Goal: Check status: Check status

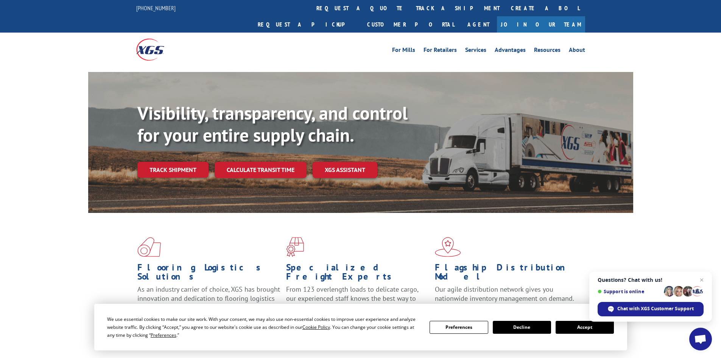
click at [564, 321] on button "Accept" at bounding box center [585, 327] width 58 height 13
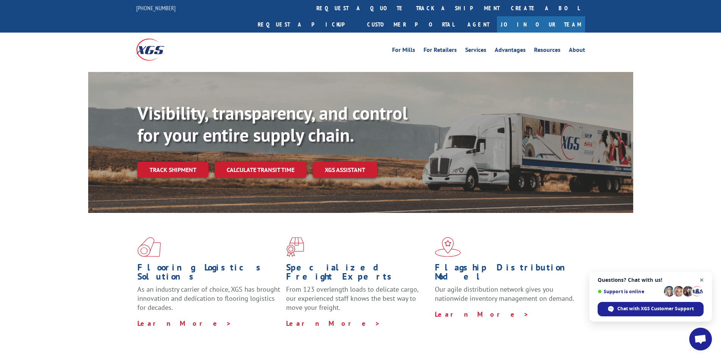
click at [700, 277] on span "Close chat" at bounding box center [701, 279] width 9 height 9
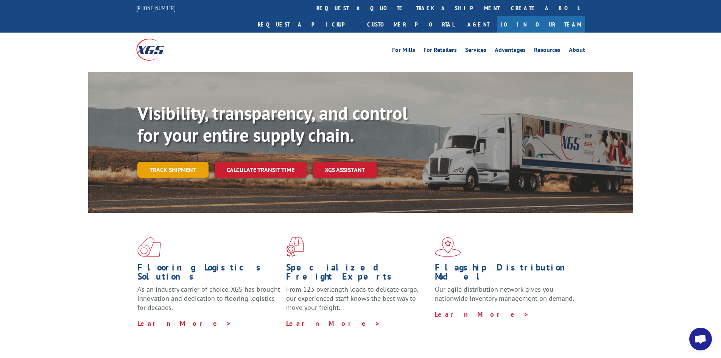
click at [165, 162] on link "Track shipment" at bounding box center [172, 170] width 71 height 16
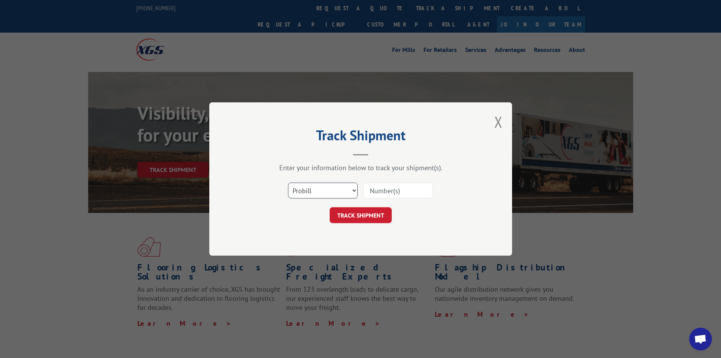
click at [294, 188] on select "Select category... Probill BOL PO" at bounding box center [323, 190] width 70 height 16
select select "bol"
click at [288, 182] on select "Select category... Probill BOL PO" at bounding box center [323, 190] width 70 height 16
paste input "5158090"
type input "5158090"
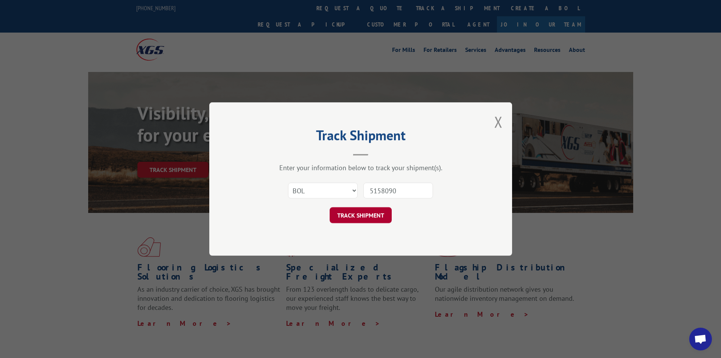
click at [358, 218] on button "TRACK SHIPMENT" at bounding box center [361, 215] width 62 height 16
